Goal: Book appointment/travel/reservation

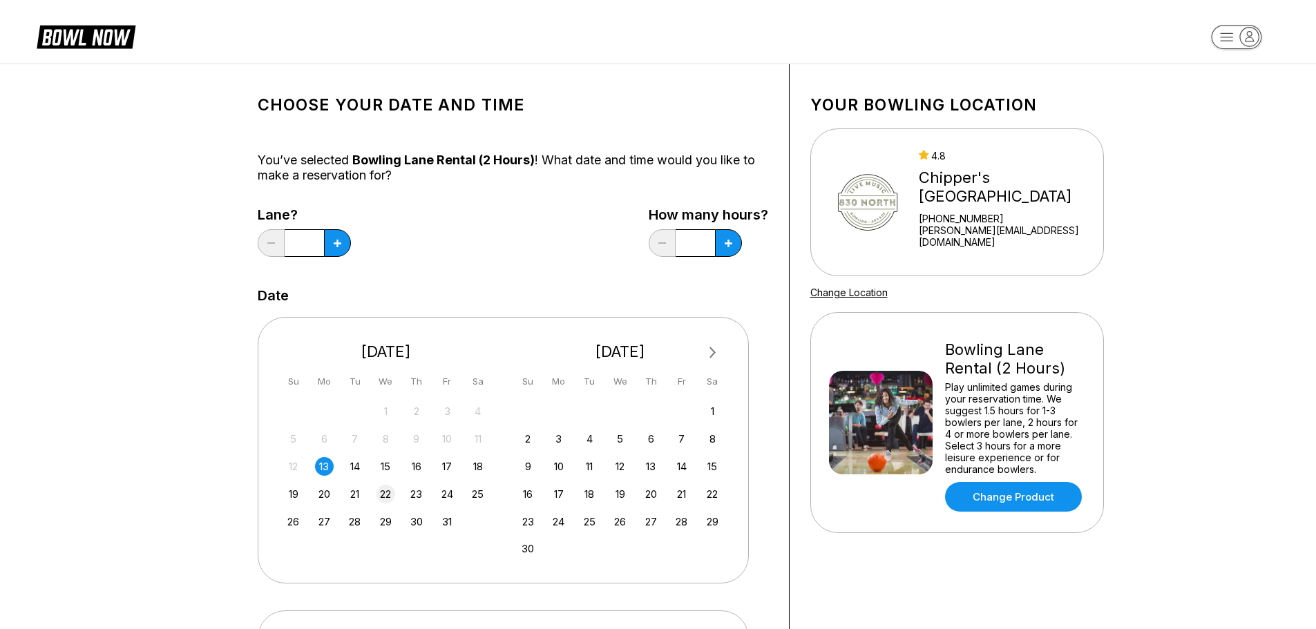
click at [390, 496] on div "22" at bounding box center [386, 494] width 19 height 19
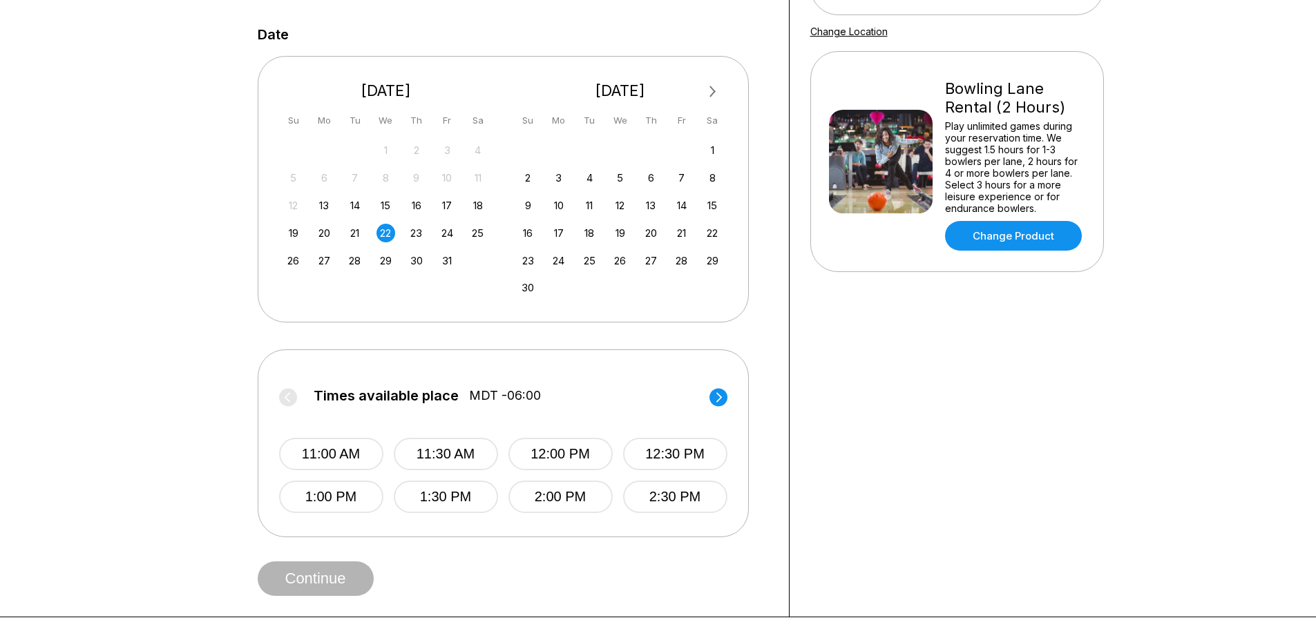
scroll to position [276, 0]
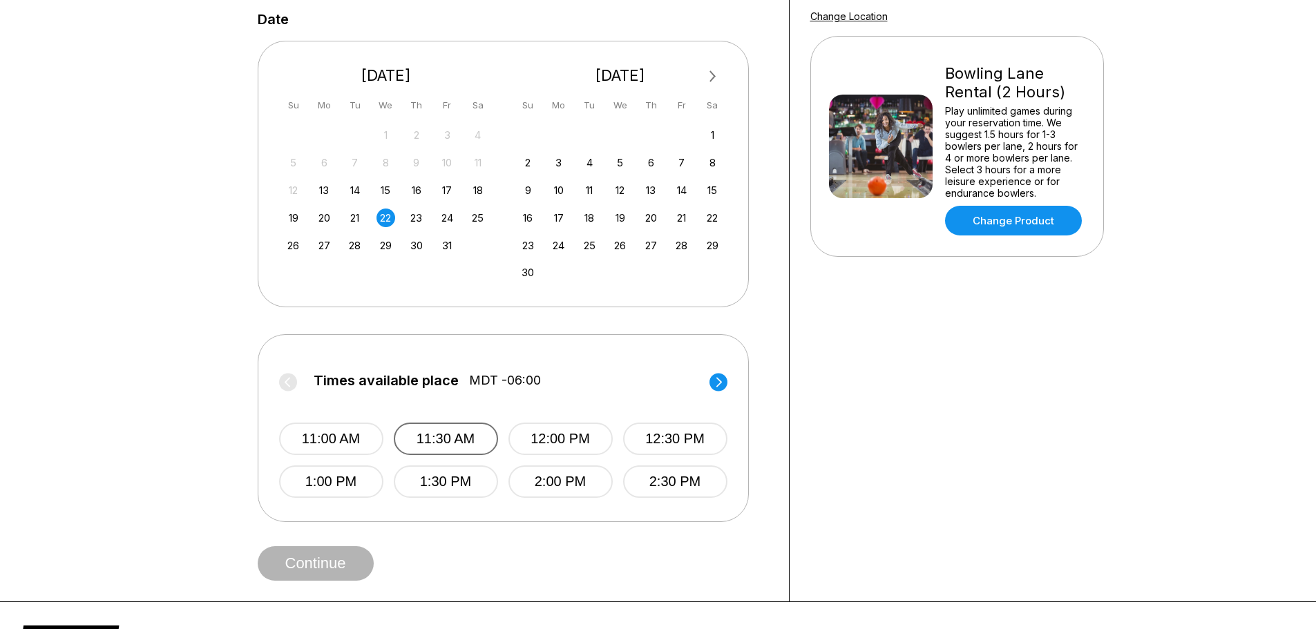
click at [467, 432] on button "11:30 AM" at bounding box center [446, 439] width 104 height 32
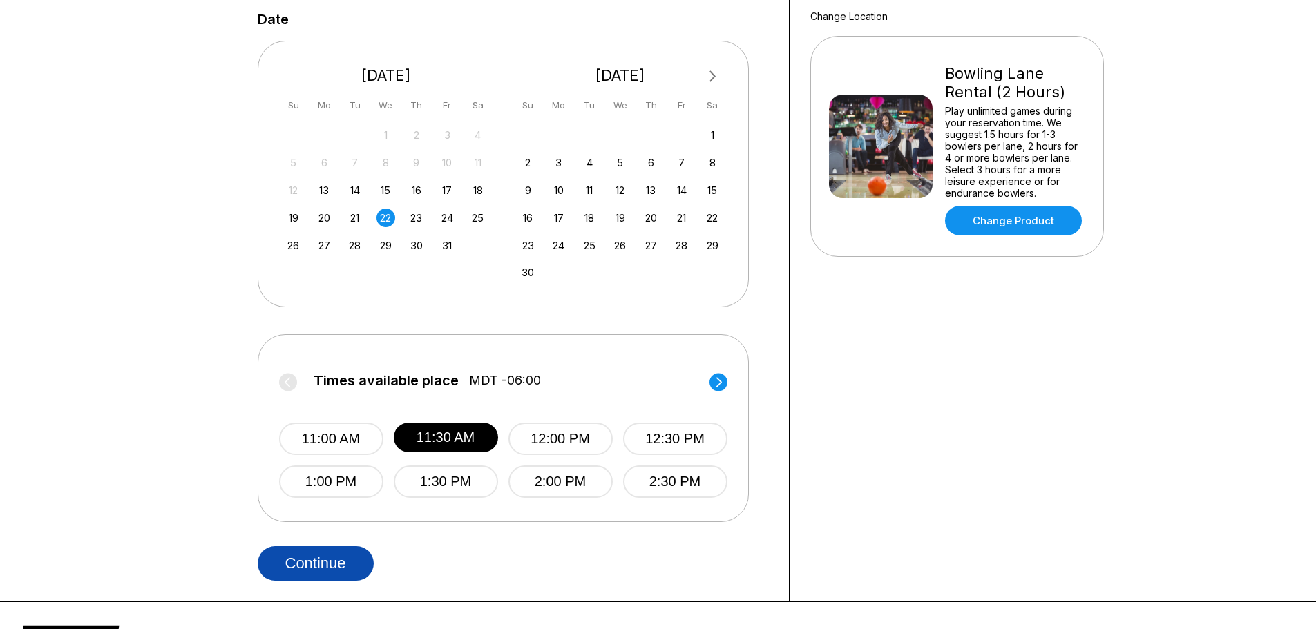
click at [305, 558] on button "Continue" at bounding box center [316, 564] width 116 height 35
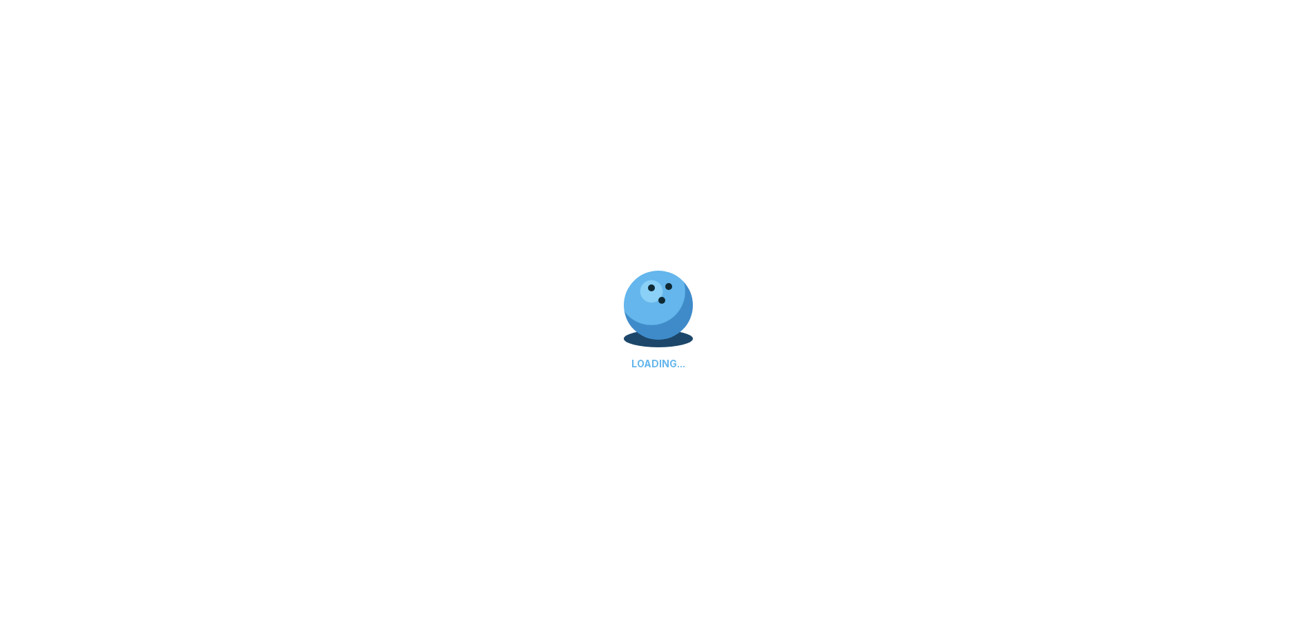
select select "**"
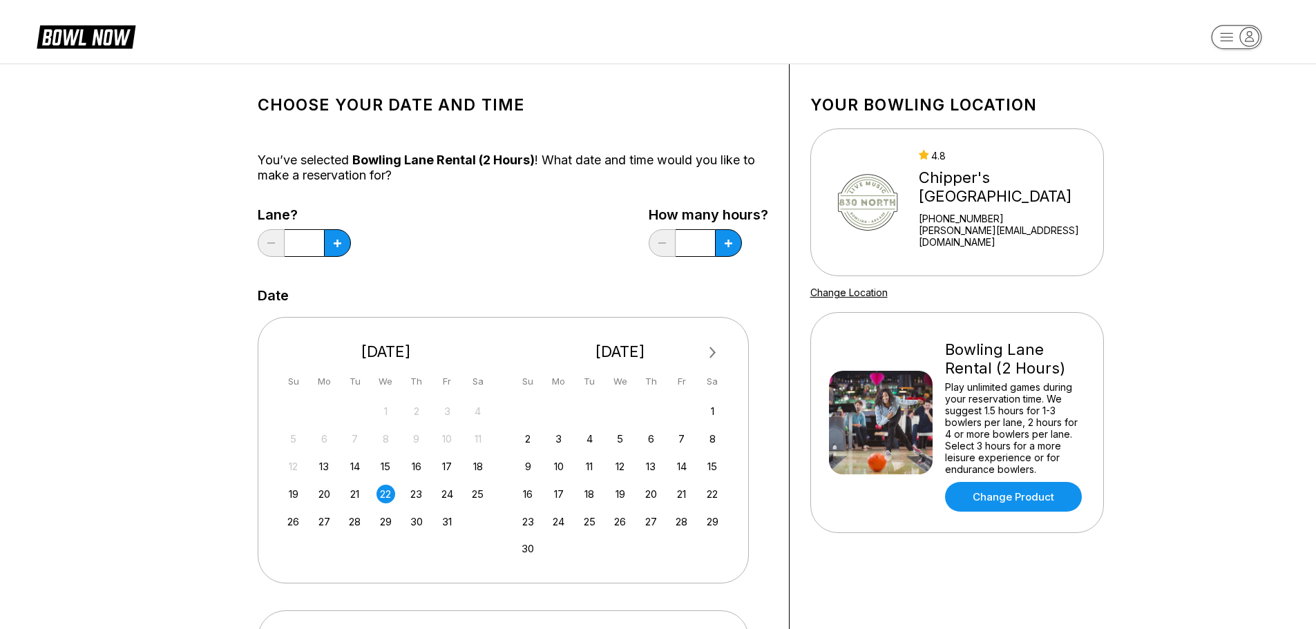
click at [1027, 239] on link "[PERSON_NAME][EMAIL_ADDRESS][DOMAIN_NAME]" at bounding box center [1008, 236] width 178 height 23
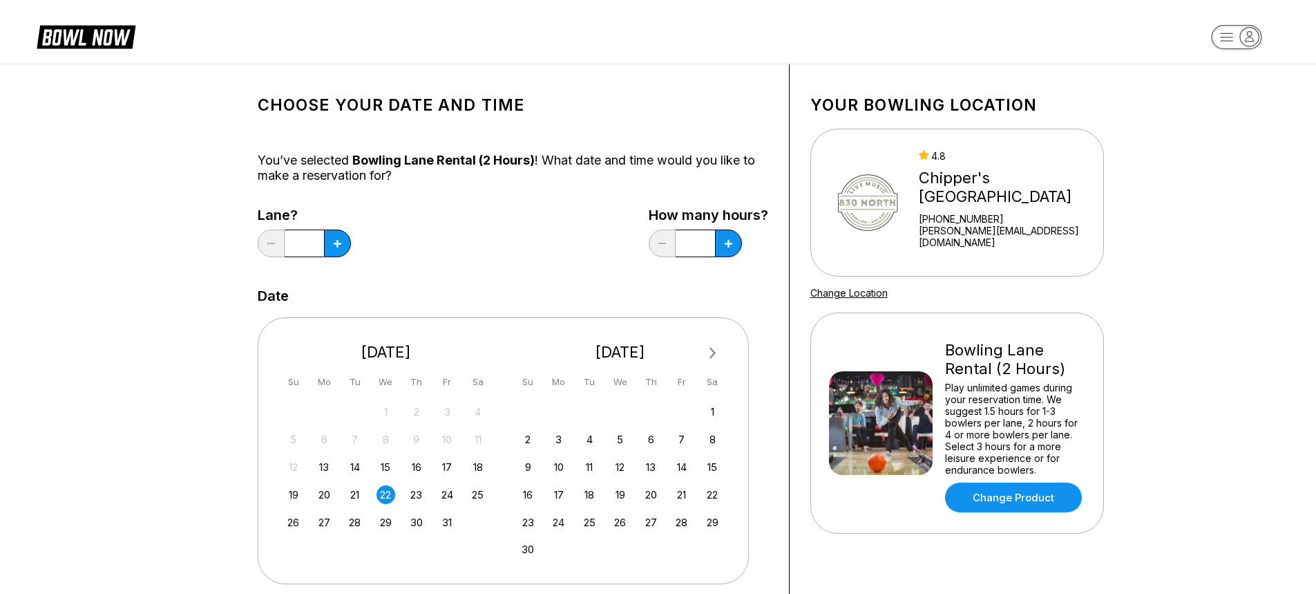
click at [889, 202] on img at bounding box center [868, 203] width 78 height 104
click at [849, 198] on img at bounding box center [868, 203] width 78 height 104
click at [927, 196] on div "4.8 Chipper's [GEOGRAPHIC_DATA] [PHONE_NUMBER] [PERSON_NAME][EMAIL_ADDRESS][DOM…" at bounding box center [963, 202] width 269 height 105
drag, startPoint x: 927, startPoint y: 196, endPoint x: 960, endPoint y: 94, distance: 106.9
click at [961, 95] on h1 "Your bowling location" at bounding box center [958, 104] width 294 height 19
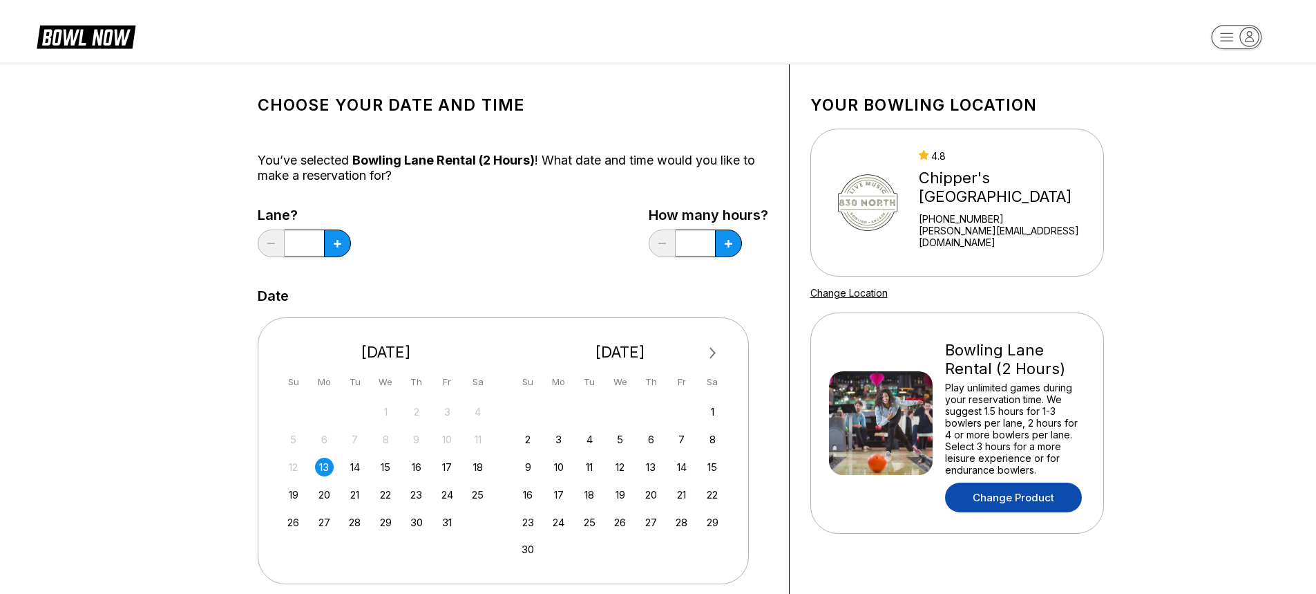
click at [1023, 501] on link "Change Product" at bounding box center [1013, 497] width 137 height 30
click at [1029, 489] on link "Change Product" at bounding box center [1013, 497] width 137 height 30
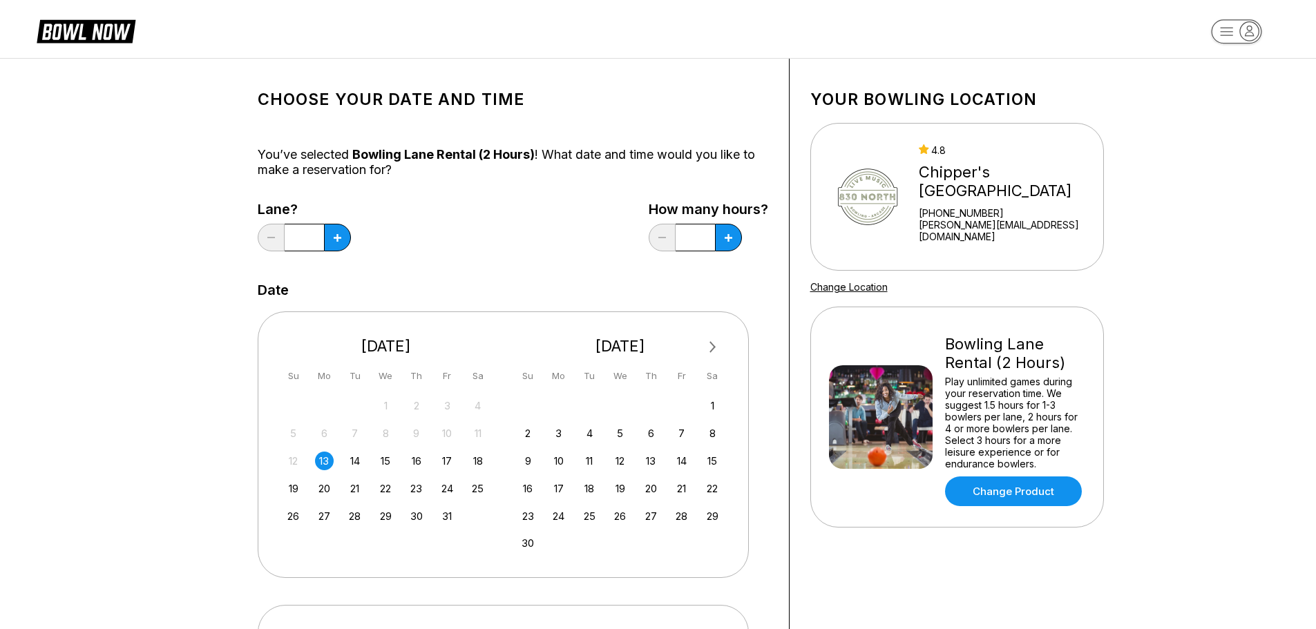
scroll to position [69, 0]
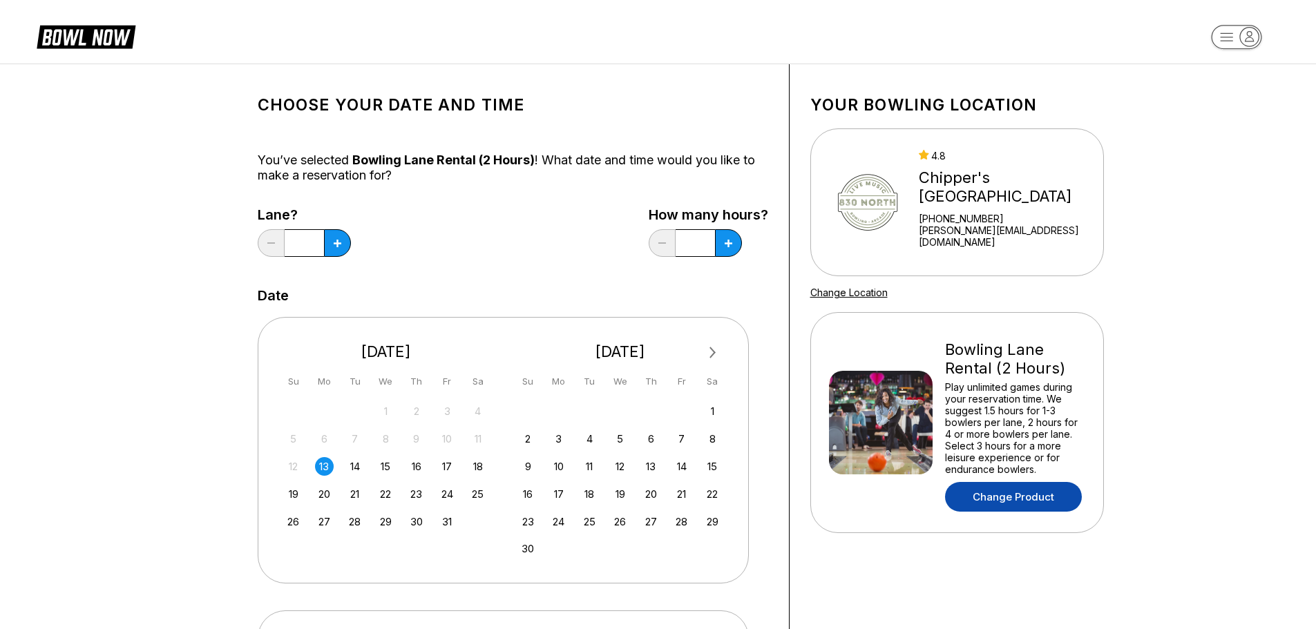
click at [1030, 498] on link "Change Product" at bounding box center [1013, 497] width 137 height 30
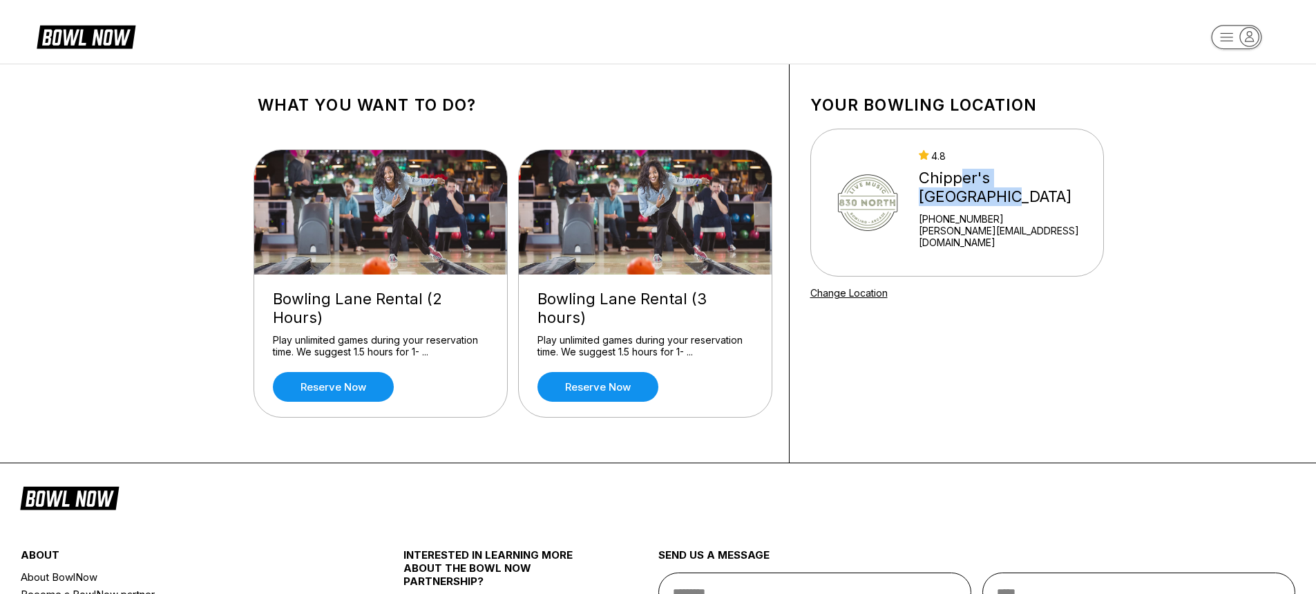
click at [974, 206] on div "Chipper's [GEOGRAPHIC_DATA]" at bounding box center [1008, 187] width 178 height 37
click at [998, 201] on div "Chipper's [GEOGRAPHIC_DATA]" at bounding box center [1008, 187] width 178 height 37
click at [597, 91] on div "What you want to do? Bowling Lane Rental (2 Hours) Play unlimited games during …" at bounding box center [513, 263] width 553 height 398
click at [858, 292] on link "Change Location" at bounding box center [849, 293] width 77 height 12
drag, startPoint x: 189, startPoint y: 71, endPoint x: 234, endPoint y: 8, distance: 76.9
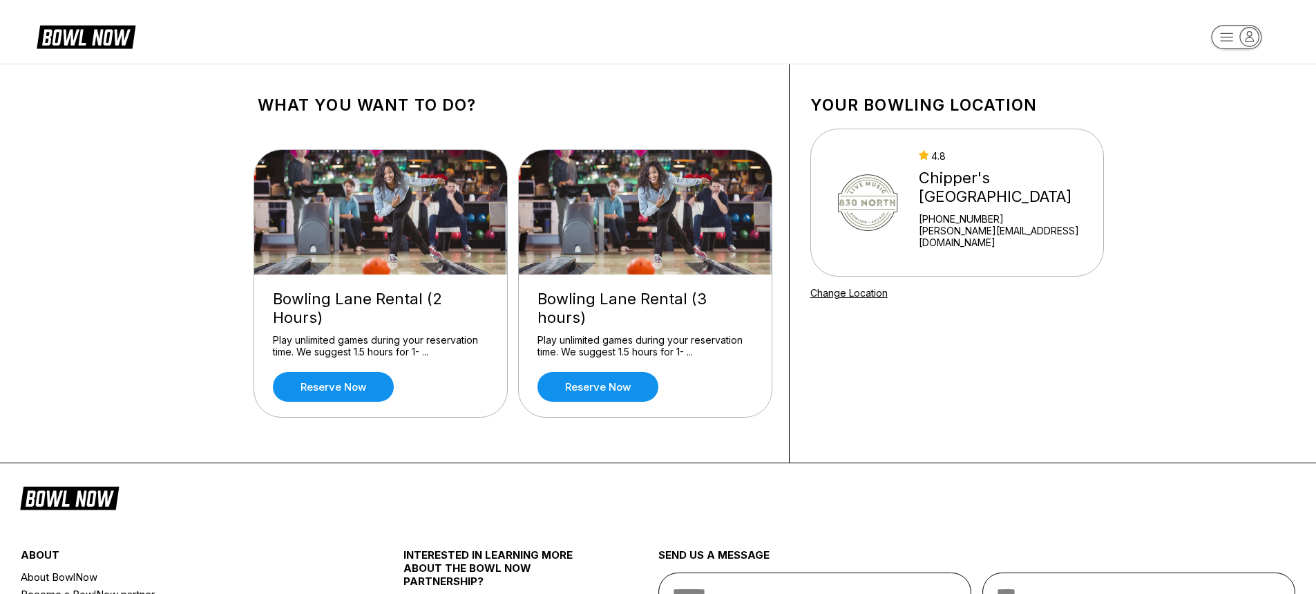
click at [190, 70] on div "What you want to do? Bowling Lane Rental (2 Hours) Play unlimited games during …" at bounding box center [658, 263] width 1316 height 399
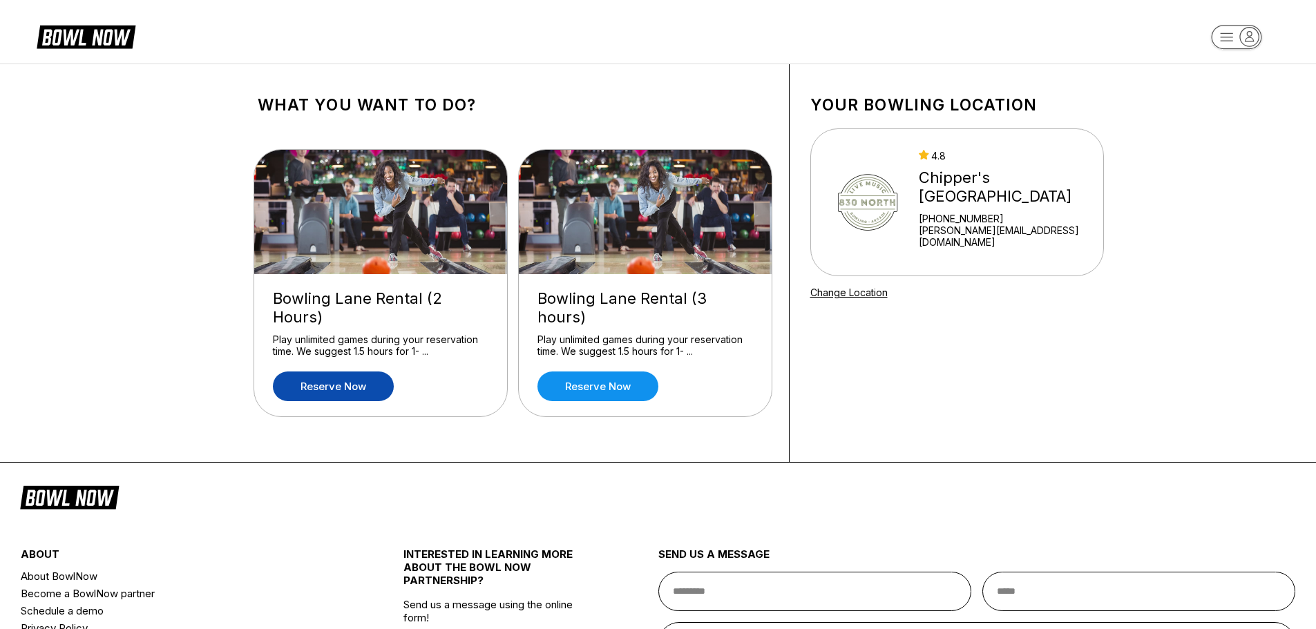
click at [342, 386] on link "Reserve now" at bounding box center [333, 387] width 121 height 30
